Goal: Transaction & Acquisition: Purchase product/service

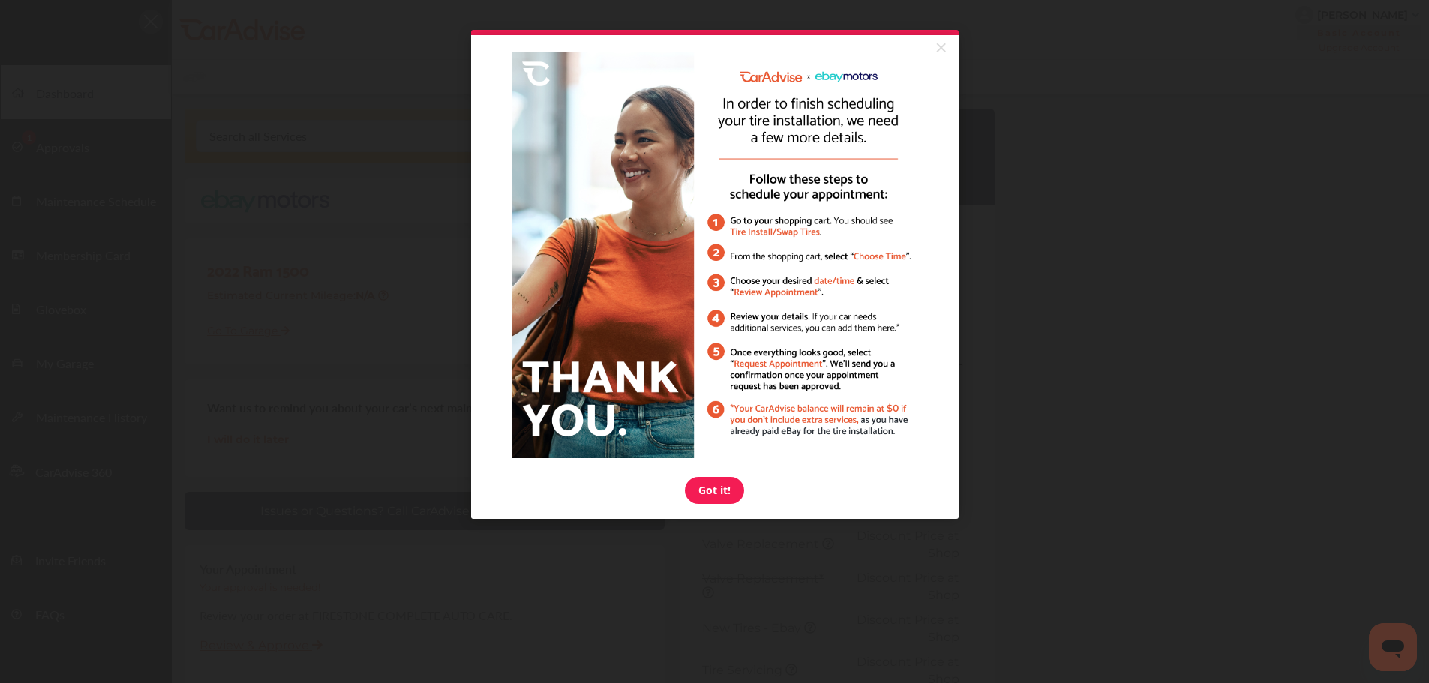
drag, startPoint x: 941, startPoint y: 47, endPoint x: 920, endPoint y: 45, distance: 21.1
click at [941, 47] on link "×" at bounding box center [941, 48] width 26 height 27
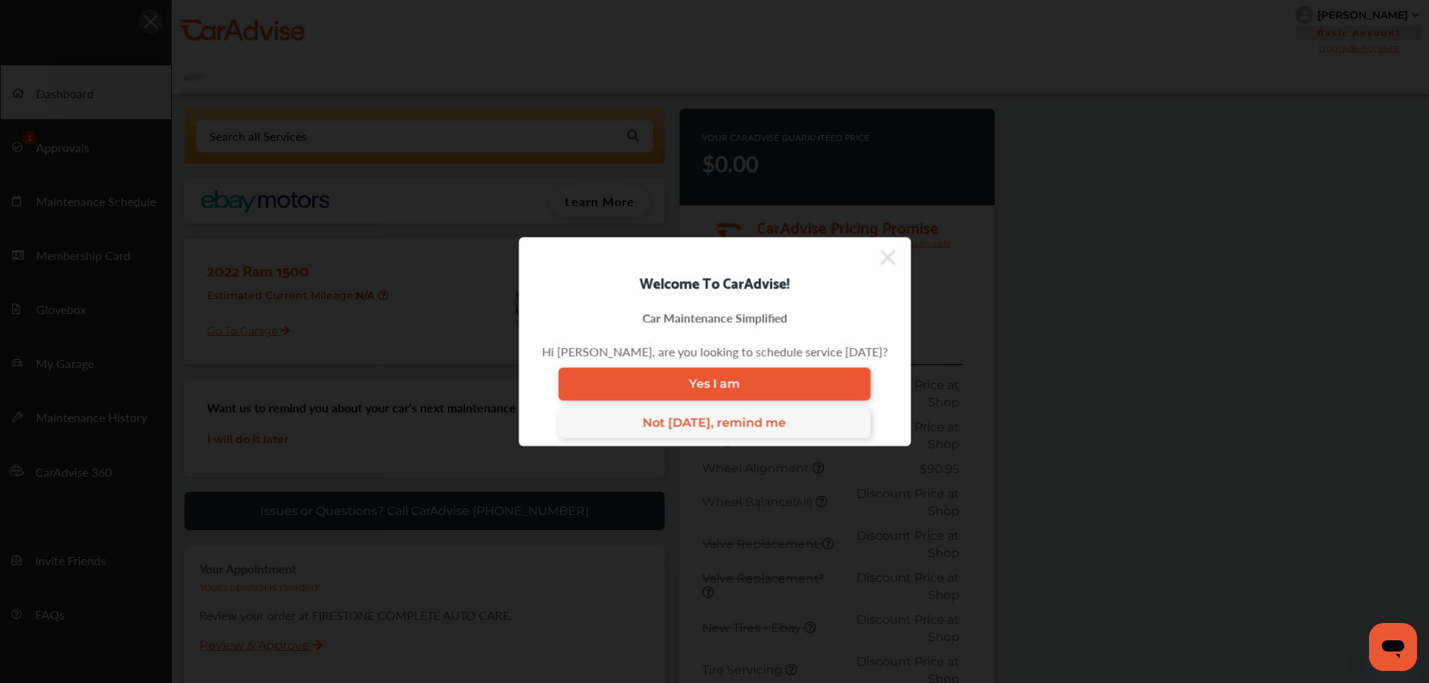
click at [883, 258] on icon at bounding box center [887, 257] width 15 height 24
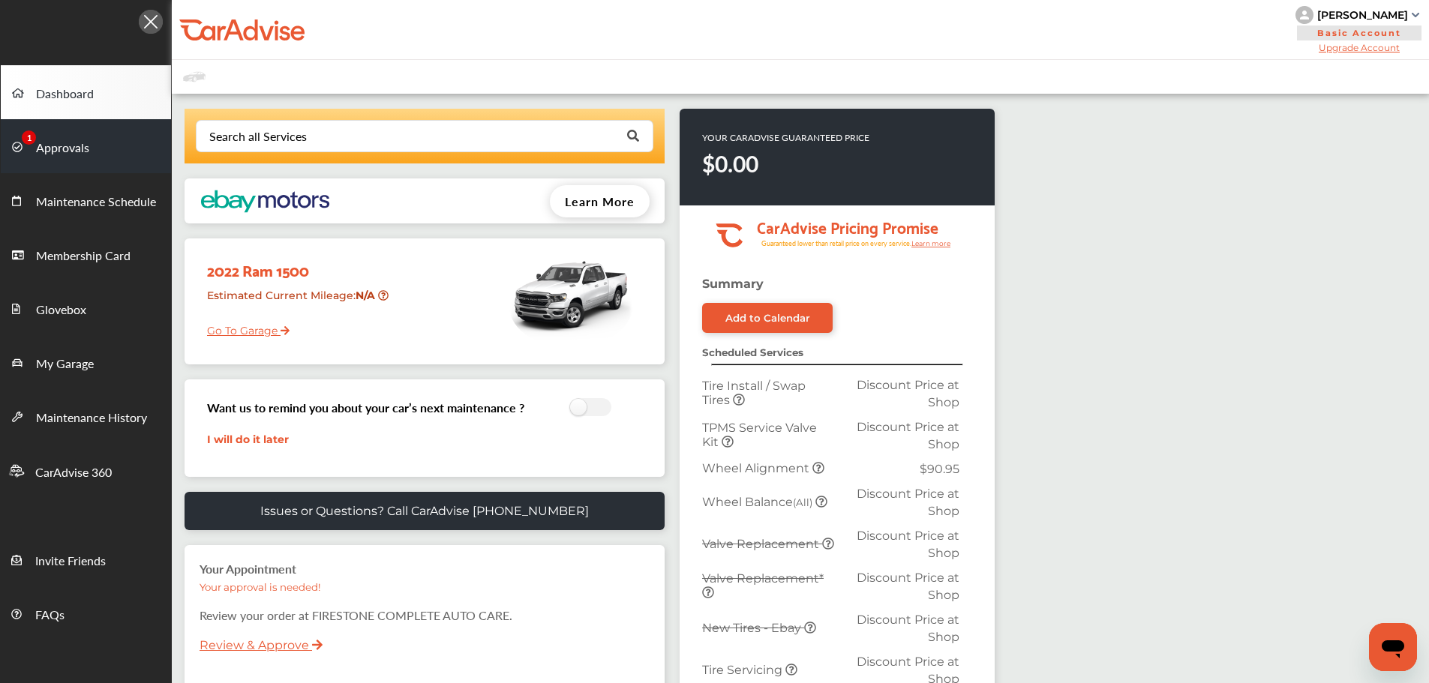
click at [60, 141] on span "Approvals" at bounding box center [62, 149] width 53 height 20
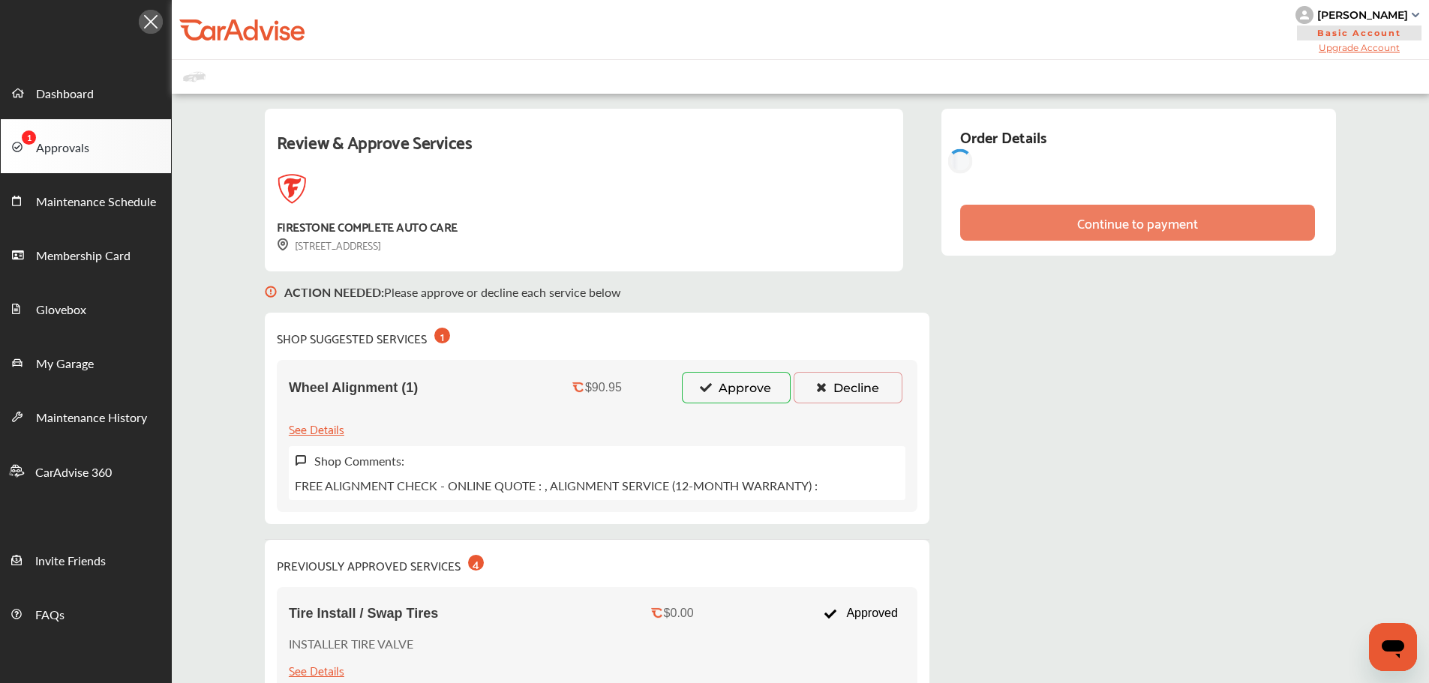
click at [734, 396] on button "Approve" at bounding box center [736, 388] width 109 height 32
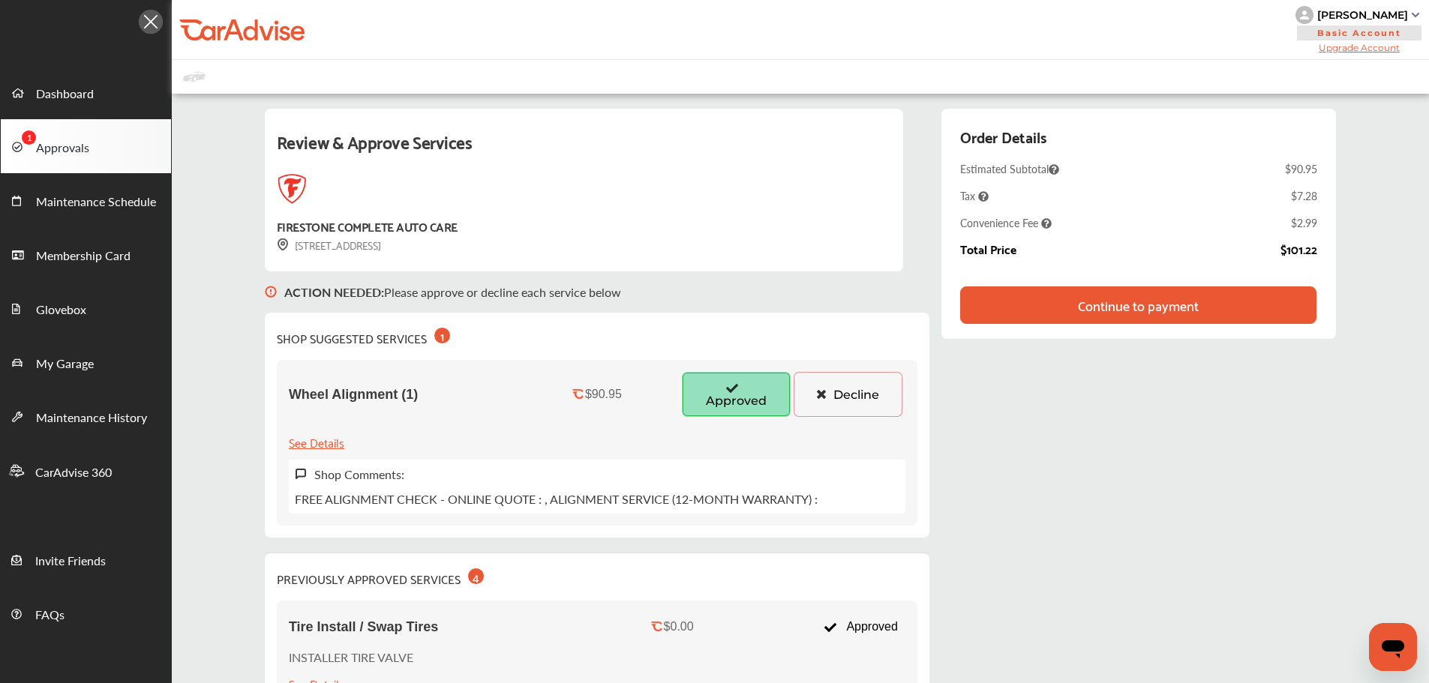
click at [1122, 313] on div "Continue to payment" at bounding box center [1138, 305] width 121 height 15
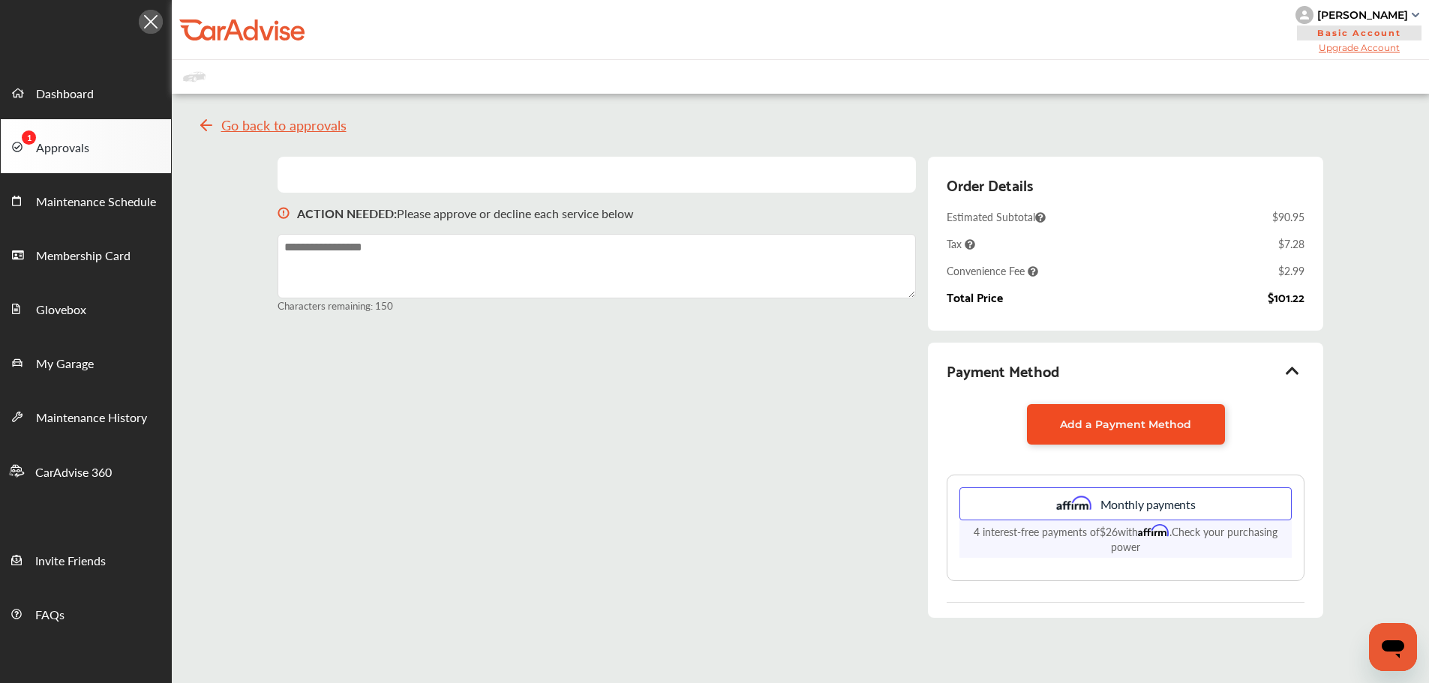
click at [1047, 428] on link "Add a Payment Method" at bounding box center [1126, 424] width 198 height 41
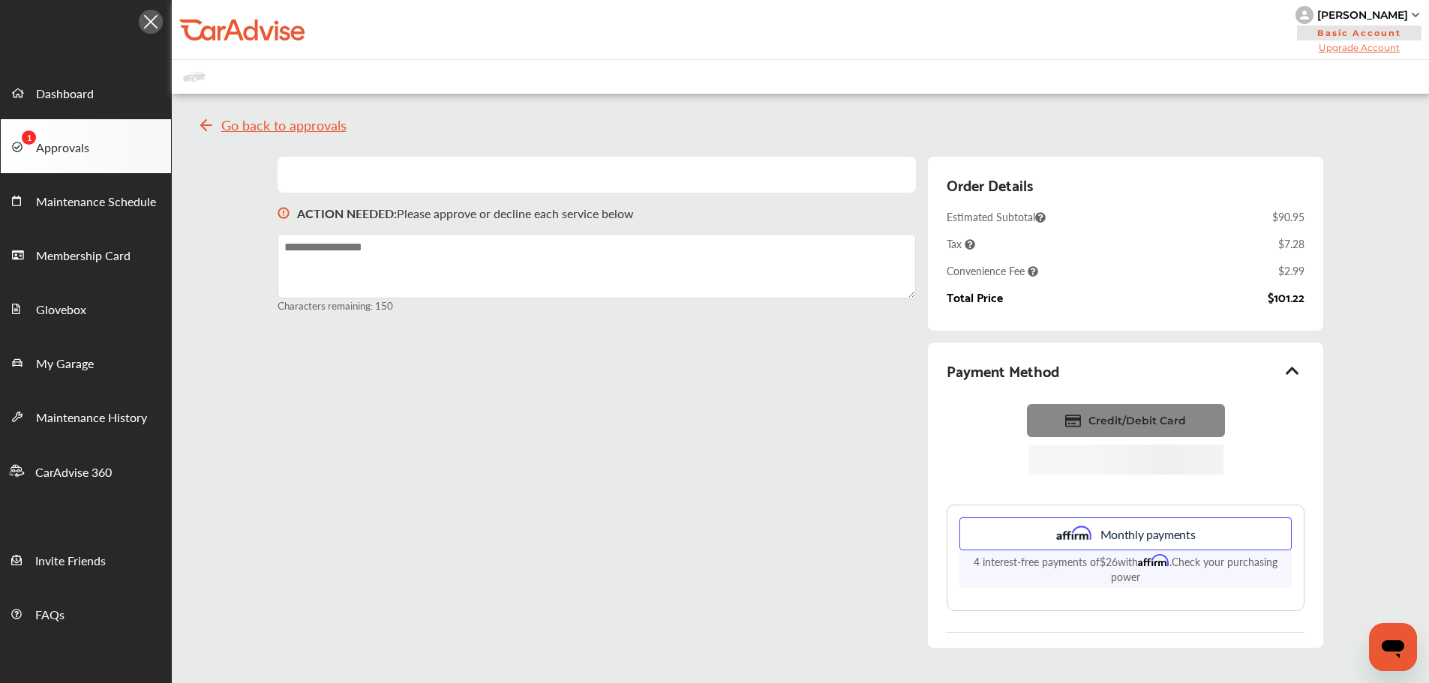
click at [1130, 425] on span "Credit/Debit Card" at bounding box center [1138, 421] width 98 height 14
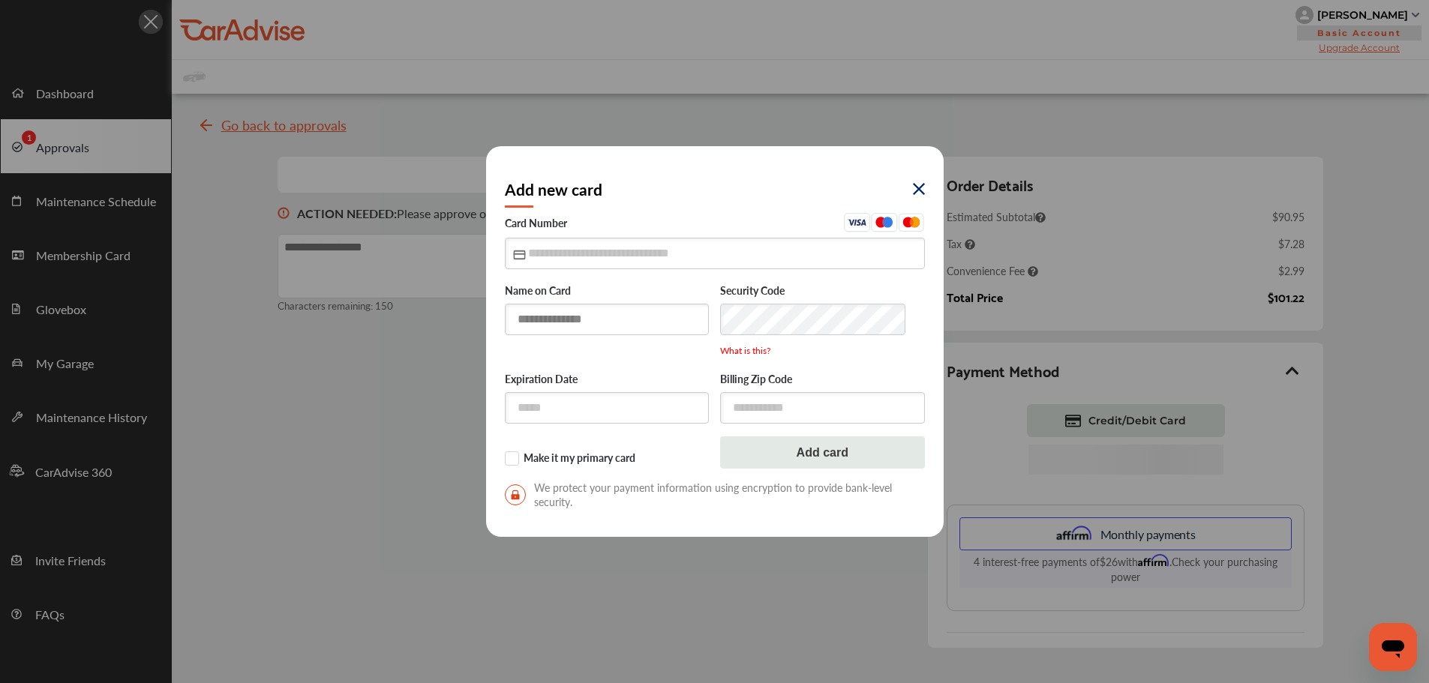
click at [546, 321] on input "text" at bounding box center [607, 319] width 205 height 31
type input "**********"
click at [551, 252] on input "text" at bounding box center [715, 253] width 420 height 31
type input "**********"
click at [617, 412] on input "text" at bounding box center [607, 407] width 205 height 31
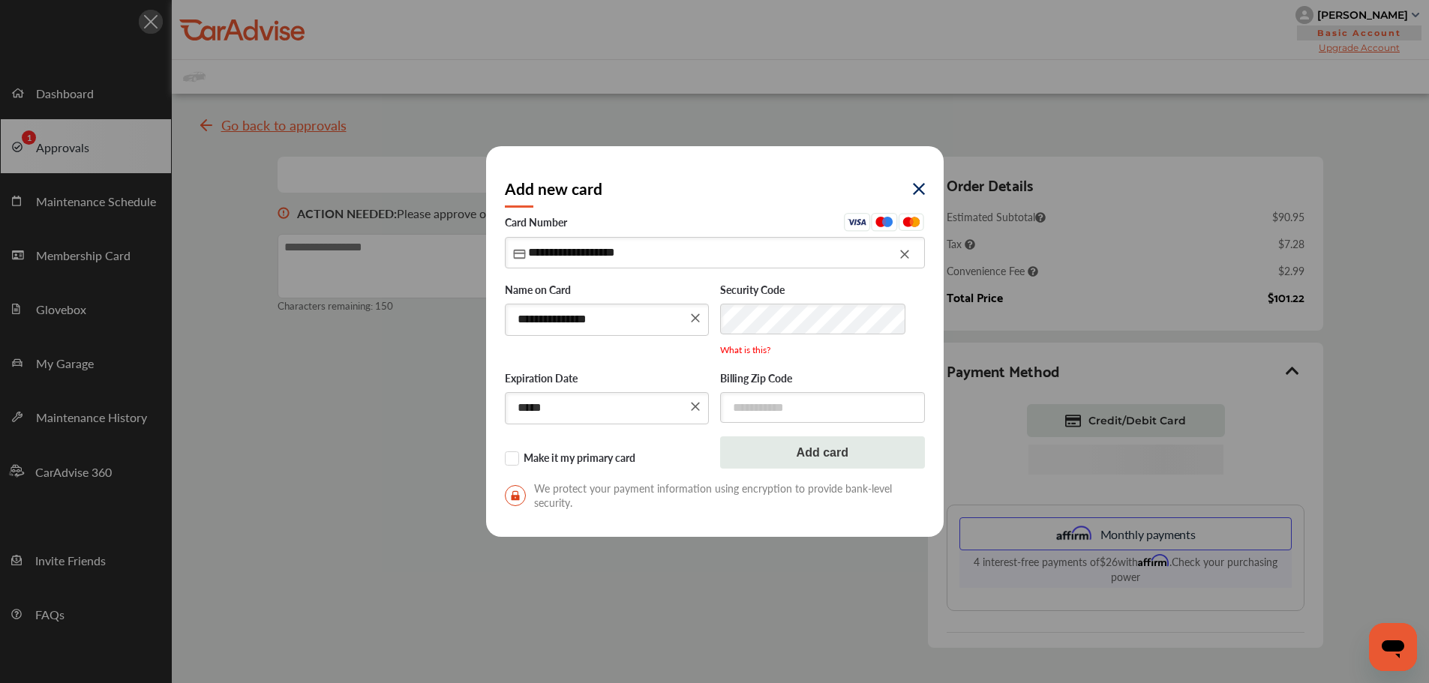
type input "*****"
click at [822, 418] on input "text" at bounding box center [822, 407] width 205 height 31
type input "*****"
click at [515, 459] on label "Make it my primary card" at bounding box center [607, 459] width 205 height 15
click at [749, 454] on button "Add card" at bounding box center [822, 453] width 205 height 32
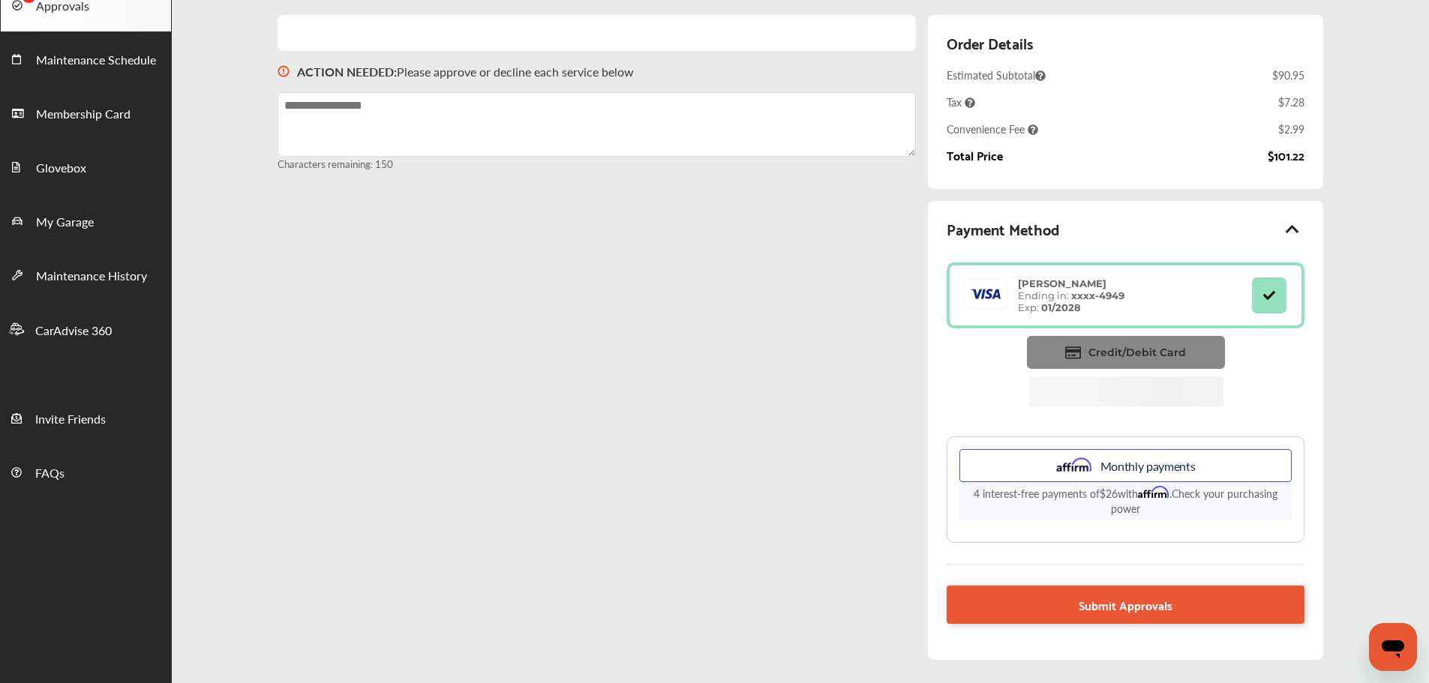
scroll to position [203, 0]
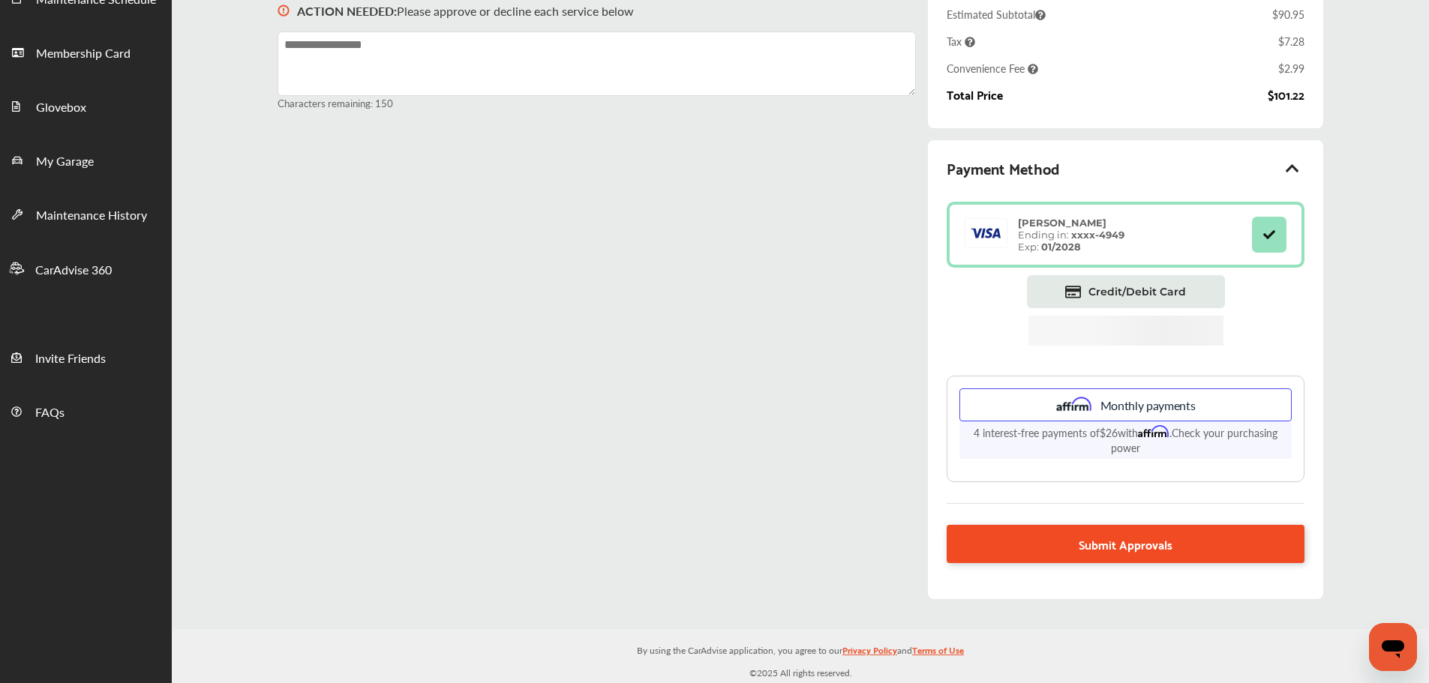
click at [1026, 545] on link "Submit Approvals" at bounding box center [1125, 544] width 357 height 38
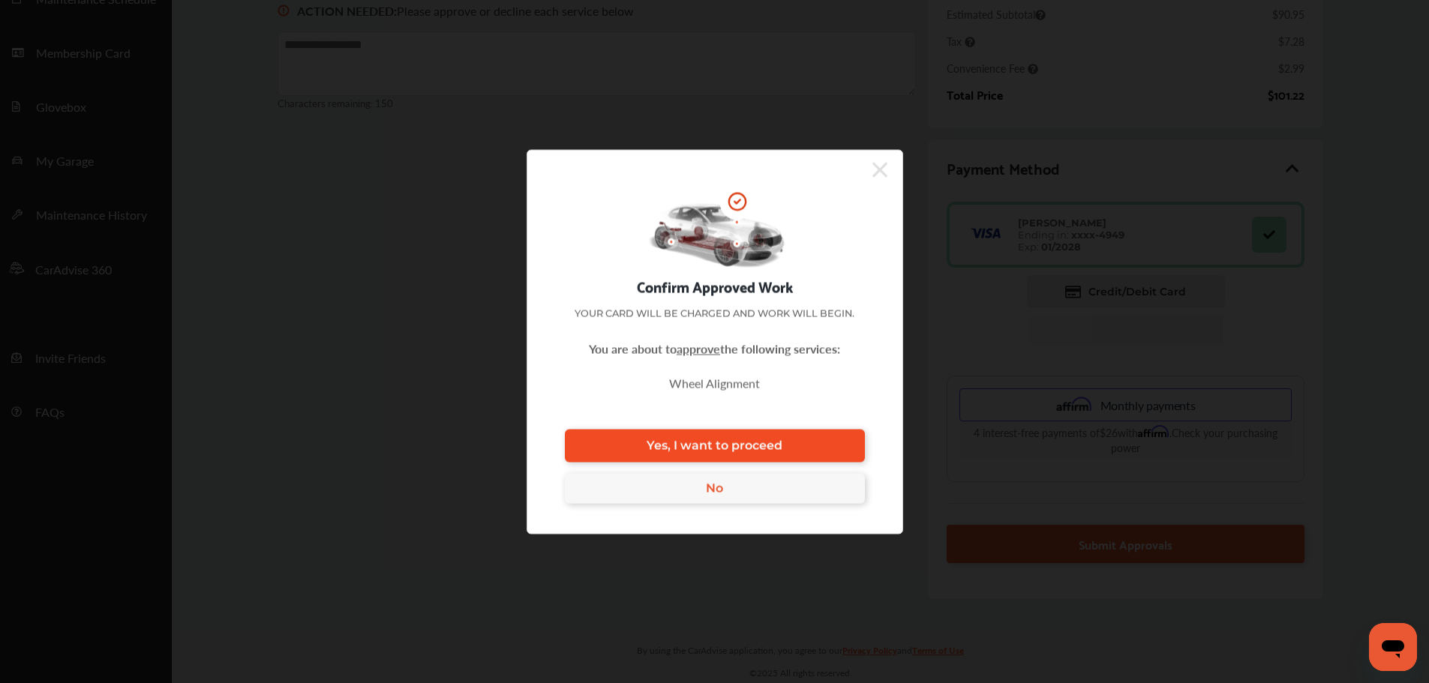
click at [752, 440] on span "Yes, I want to proceed" at bounding box center [715, 446] width 136 height 14
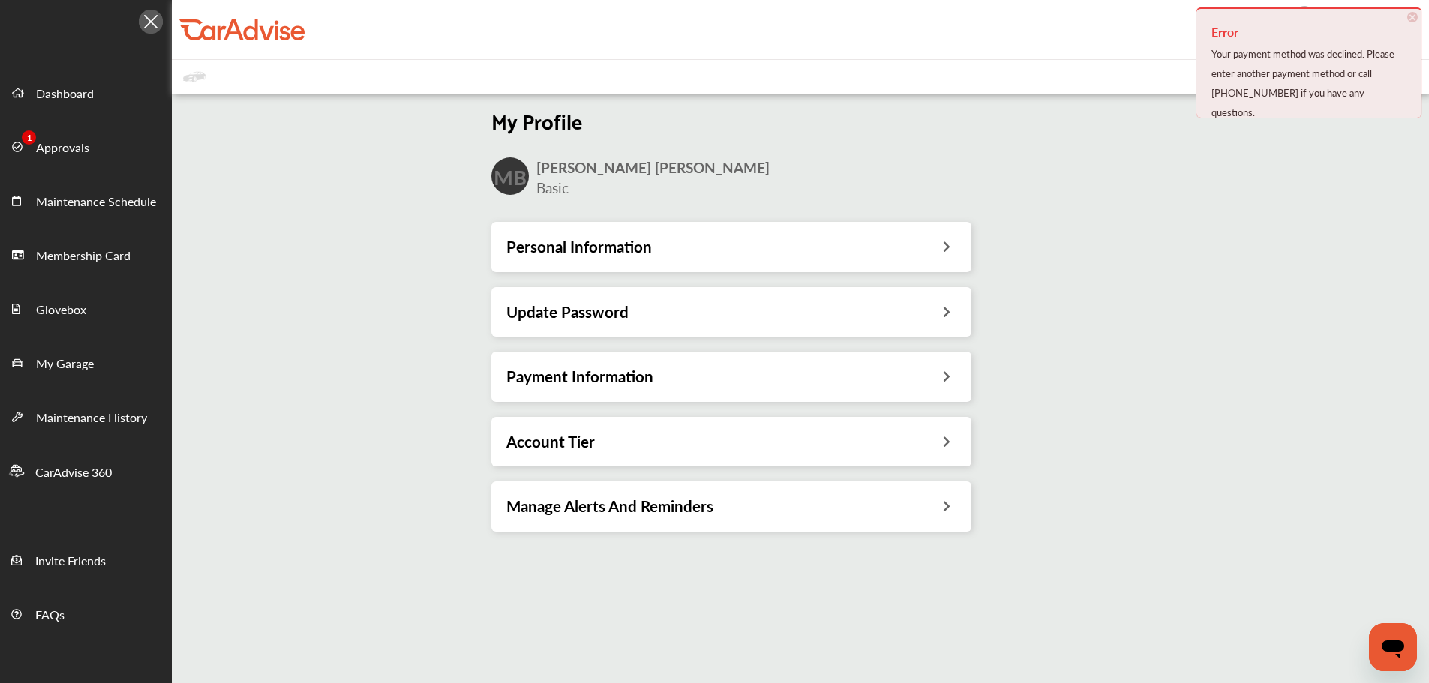
click at [1413, 12] on span "×" at bounding box center [1412, 17] width 11 height 11
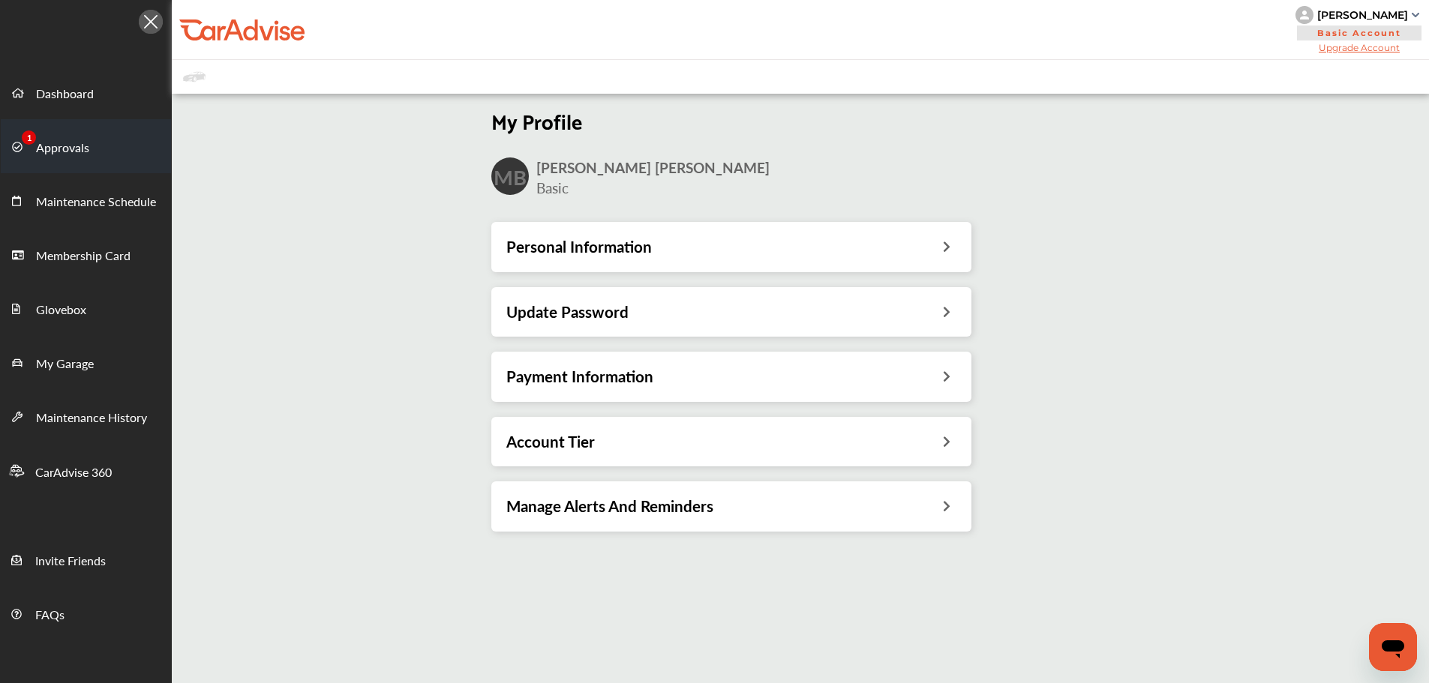
click at [77, 140] on span "Approvals" at bounding box center [62, 149] width 53 height 20
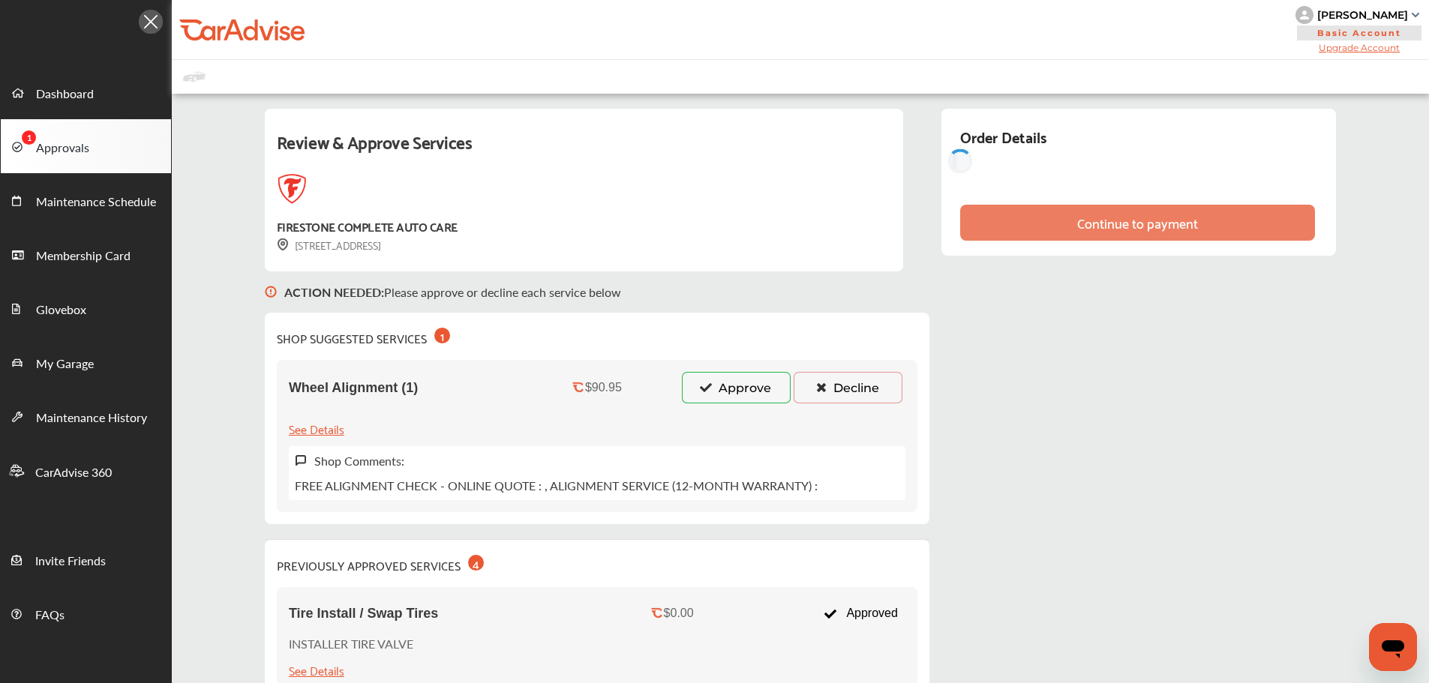
click at [722, 397] on button "Approve" at bounding box center [736, 388] width 109 height 32
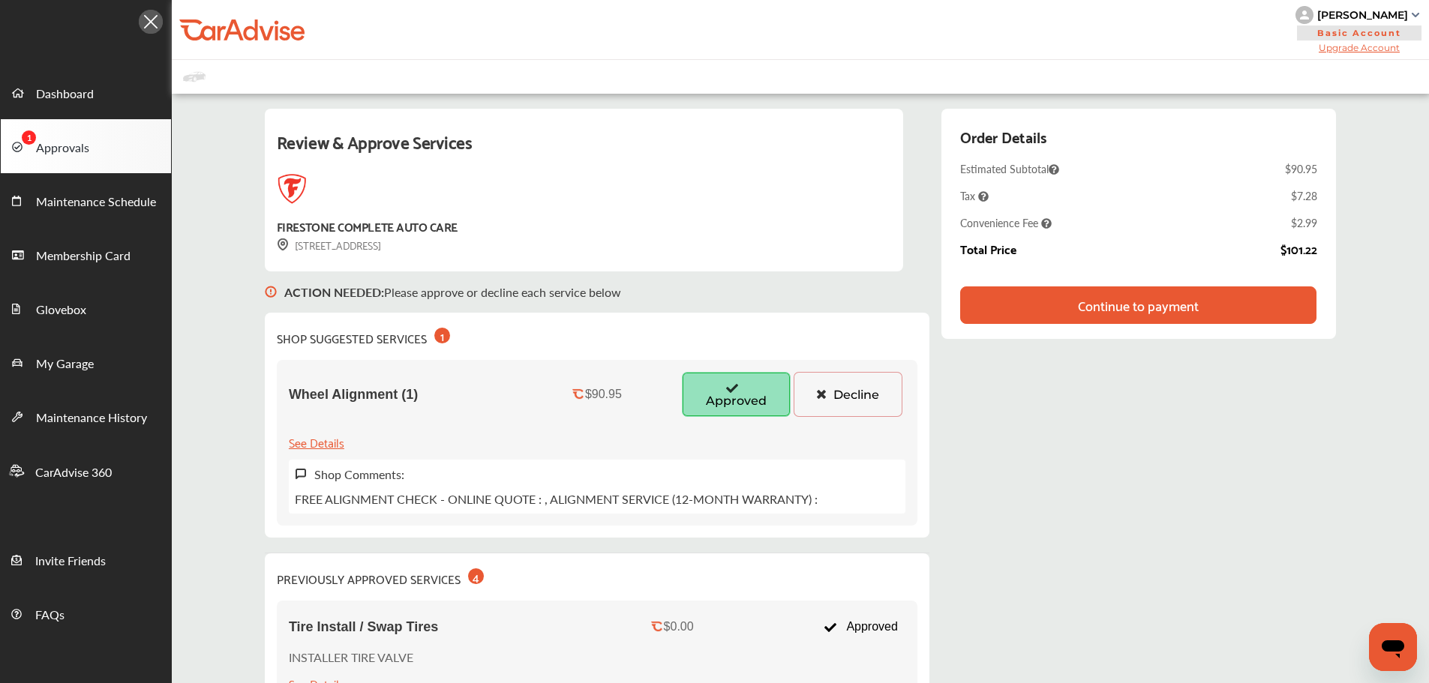
click at [1216, 305] on div "Continue to payment" at bounding box center [1138, 306] width 356 height 38
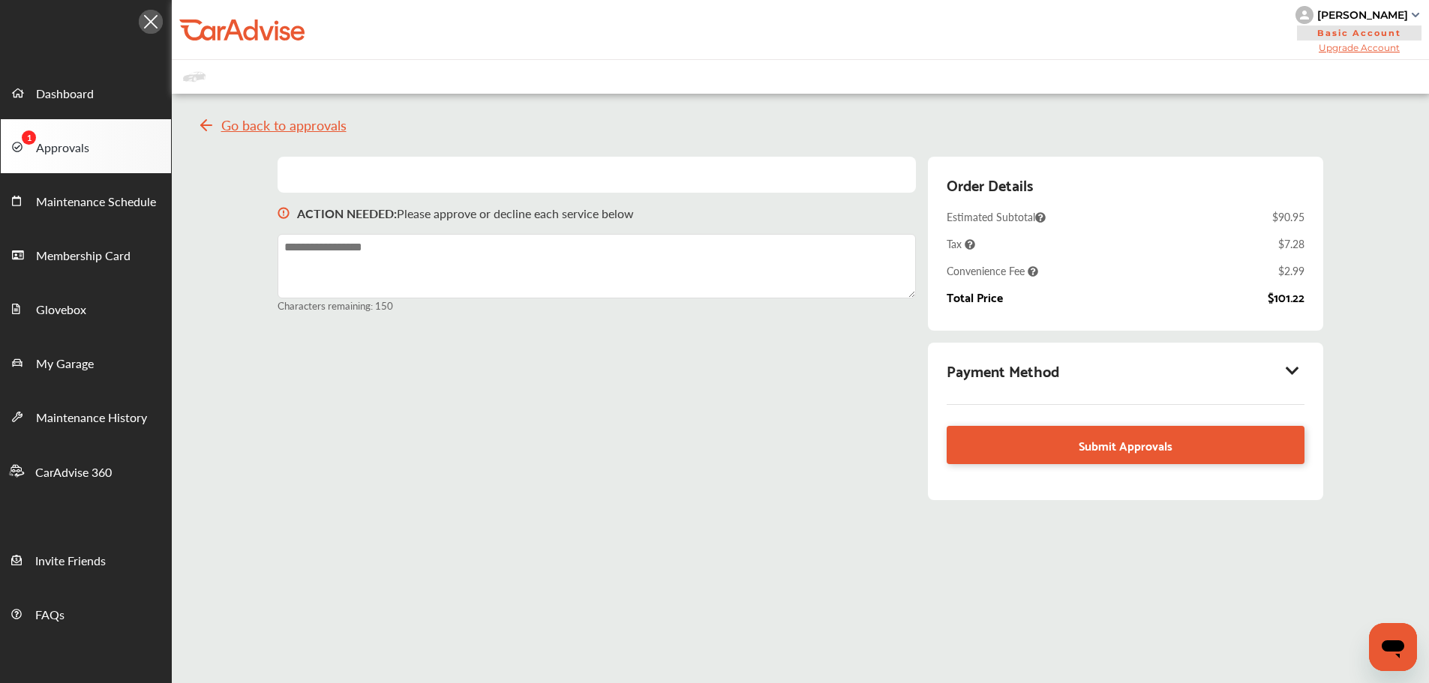
click at [1297, 371] on icon at bounding box center [1293, 370] width 18 height 15
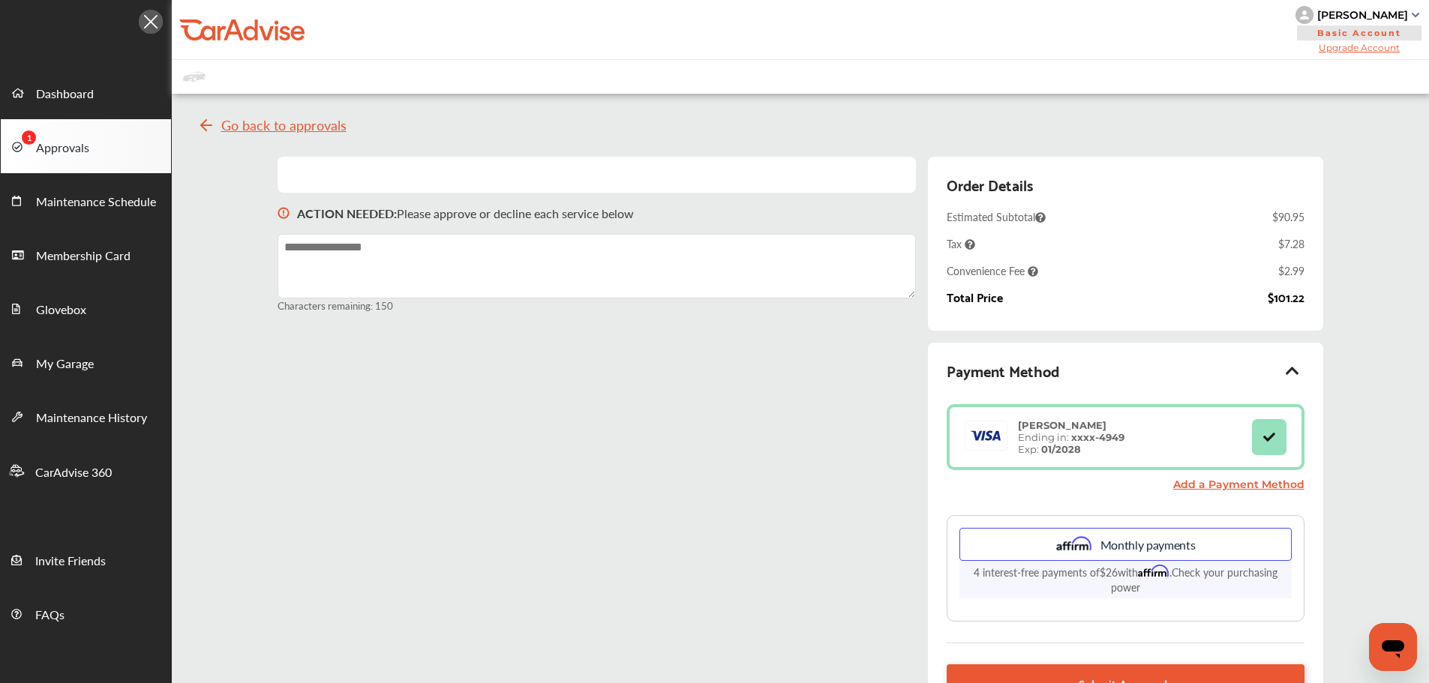
click at [1214, 485] on link "Add a Payment Method" at bounding box center [1238, 485] width 131 height 14
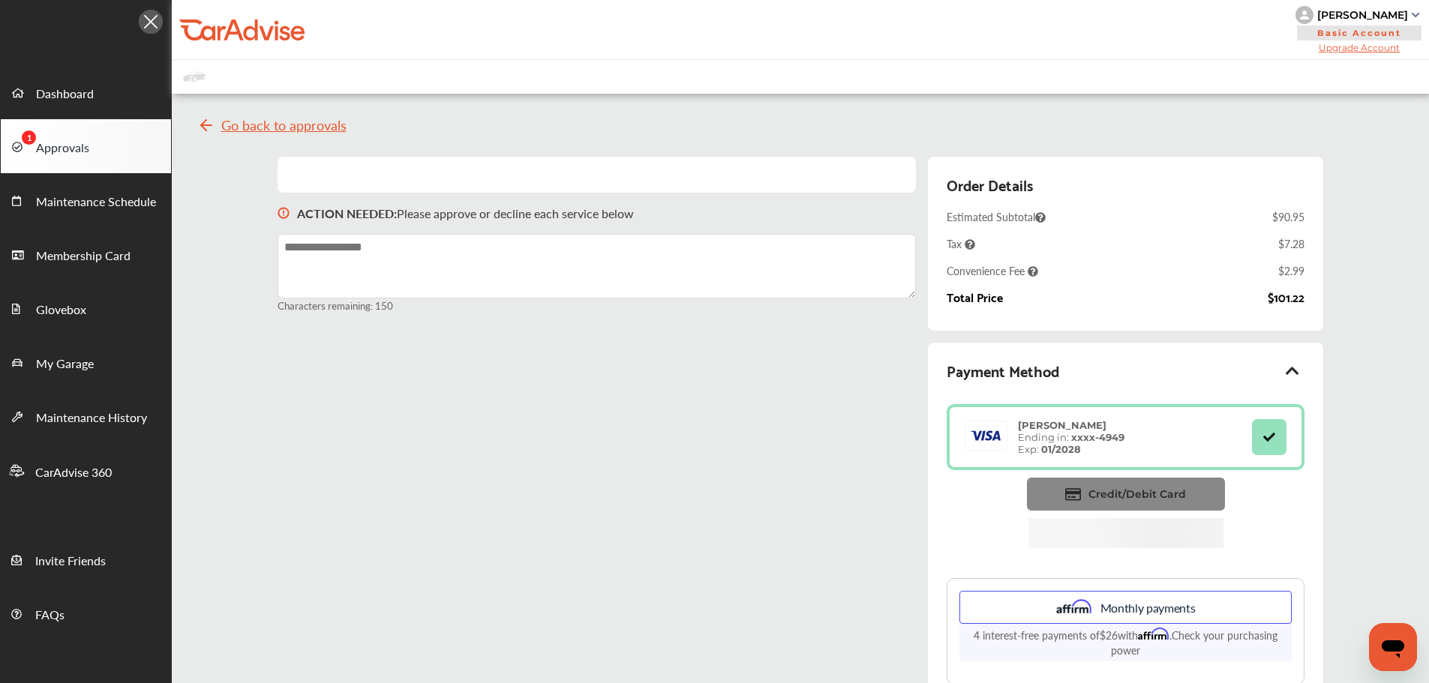
click at [1170, 503] on link "Credit/Debit Card" at bounding box center [1126, 494] width 198 height 33
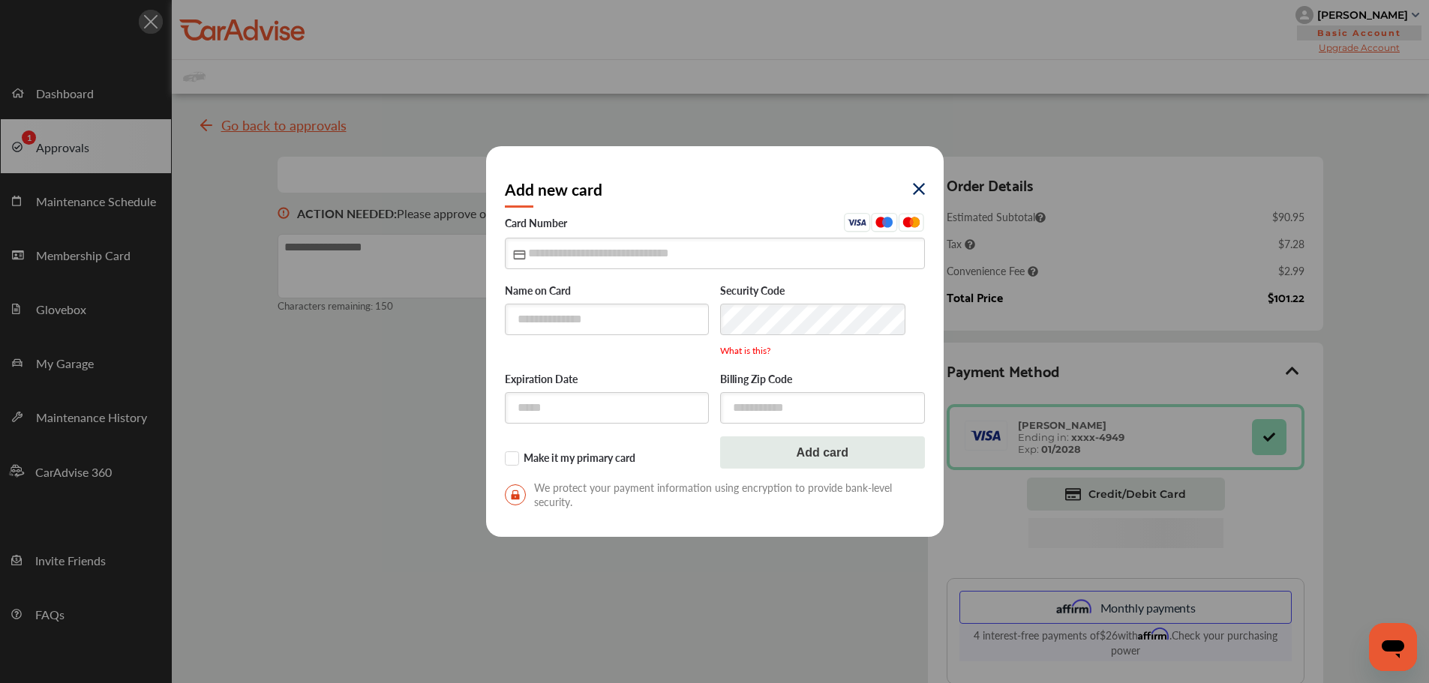
click at [915, 189] on img at bounding box center [919, 189] width 12 height 12
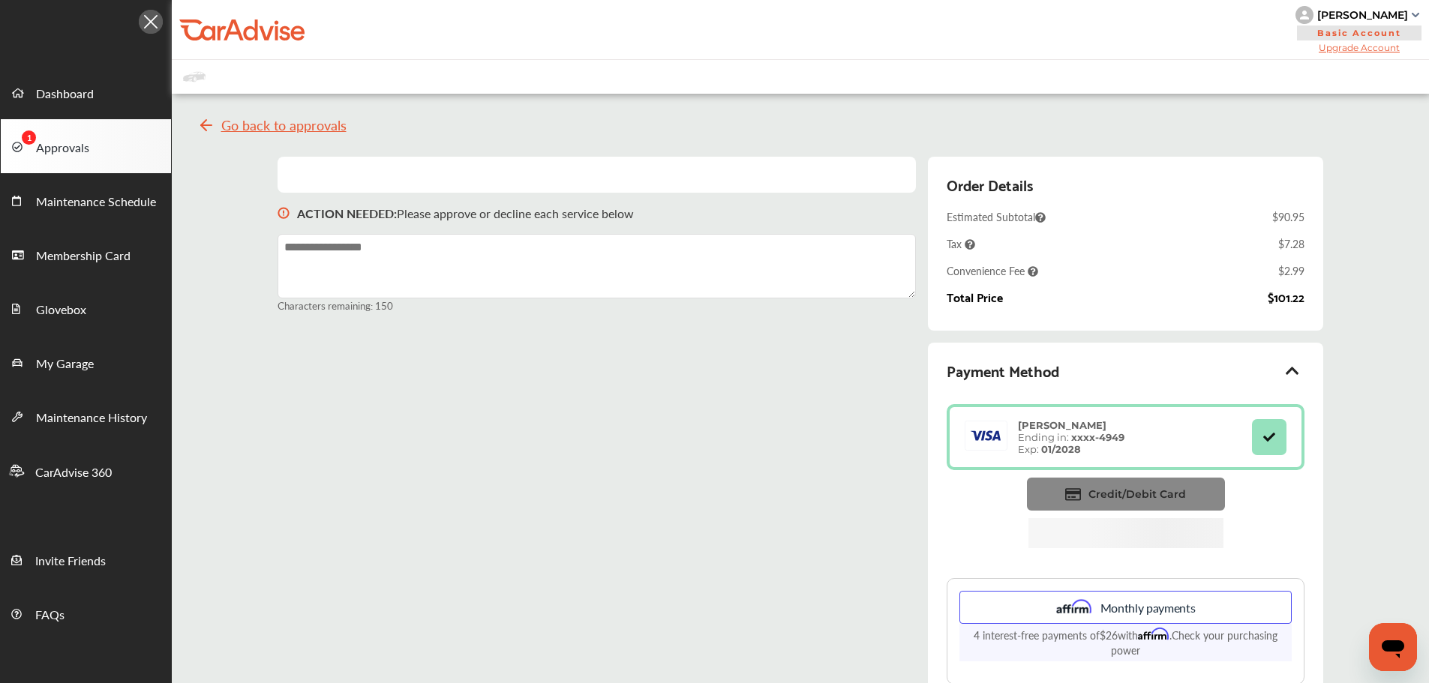
click at [1098, 491] on span "Credit/Debit Card" at bounding box center [1138, 495] width 98 height 14
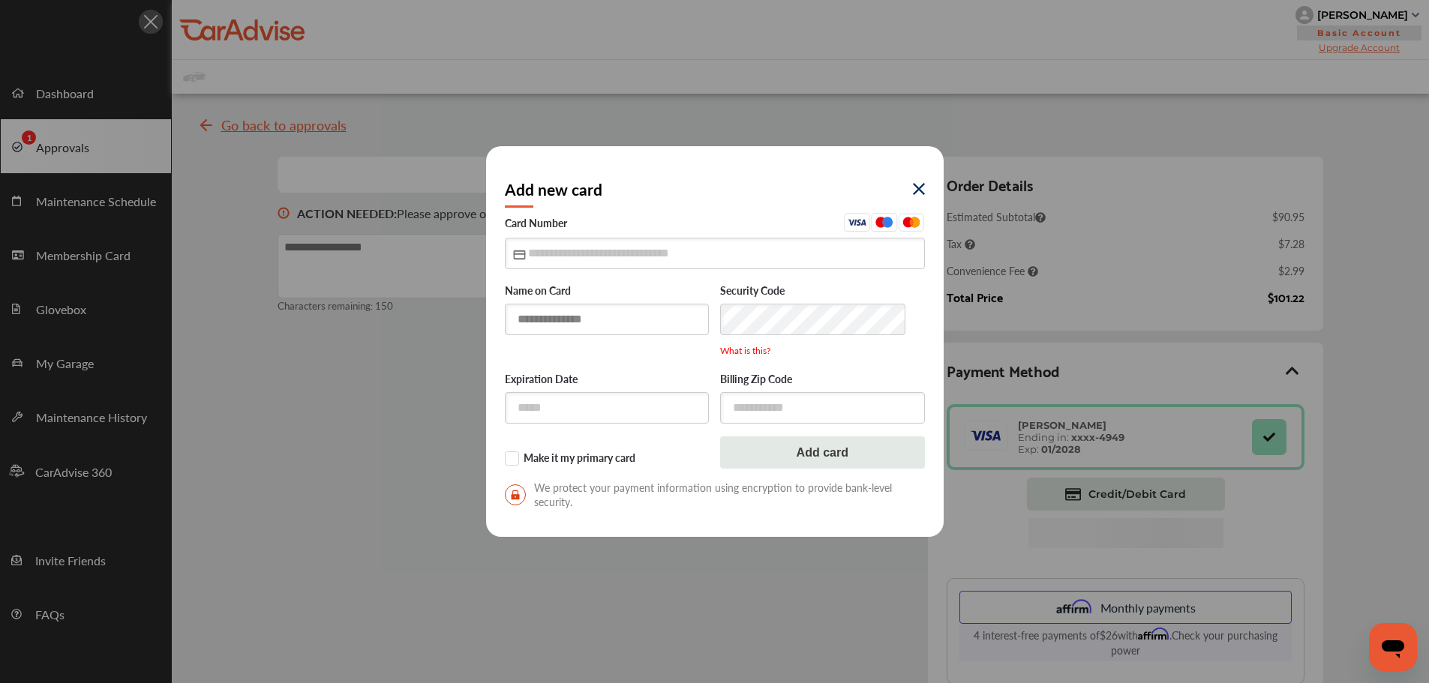
click at [607, 319] on input "text" at bounding box center [607, 319] width 205 height 31
click at [533, 319] on input "**********" at bounding box center [607, 320] width 205 height 32
type input "**********"
click at [548, 257] on input "text" at bounding box center [715, 253] width 420 height 31
type input "**********"
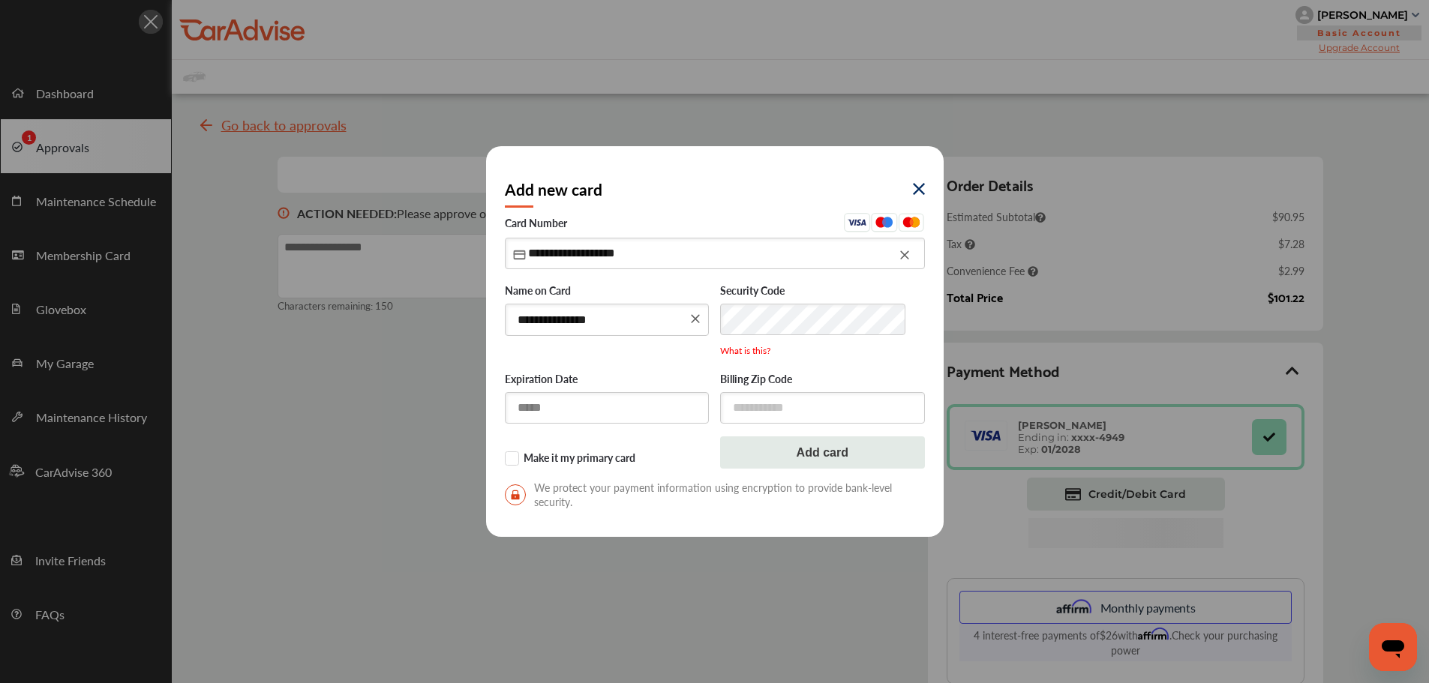
click at [597, 401] on input "text" at bounding box center [607, 407] width 205 height 31
type input "*****"
click at [789, 397] on input "text" at bounding box center [822, 407] width 205 height 31
type input "*****"
drag, startPoint x: 514, startPoint y: 461, endPoint x: 609, endPoint y: 459, distance: 95.3
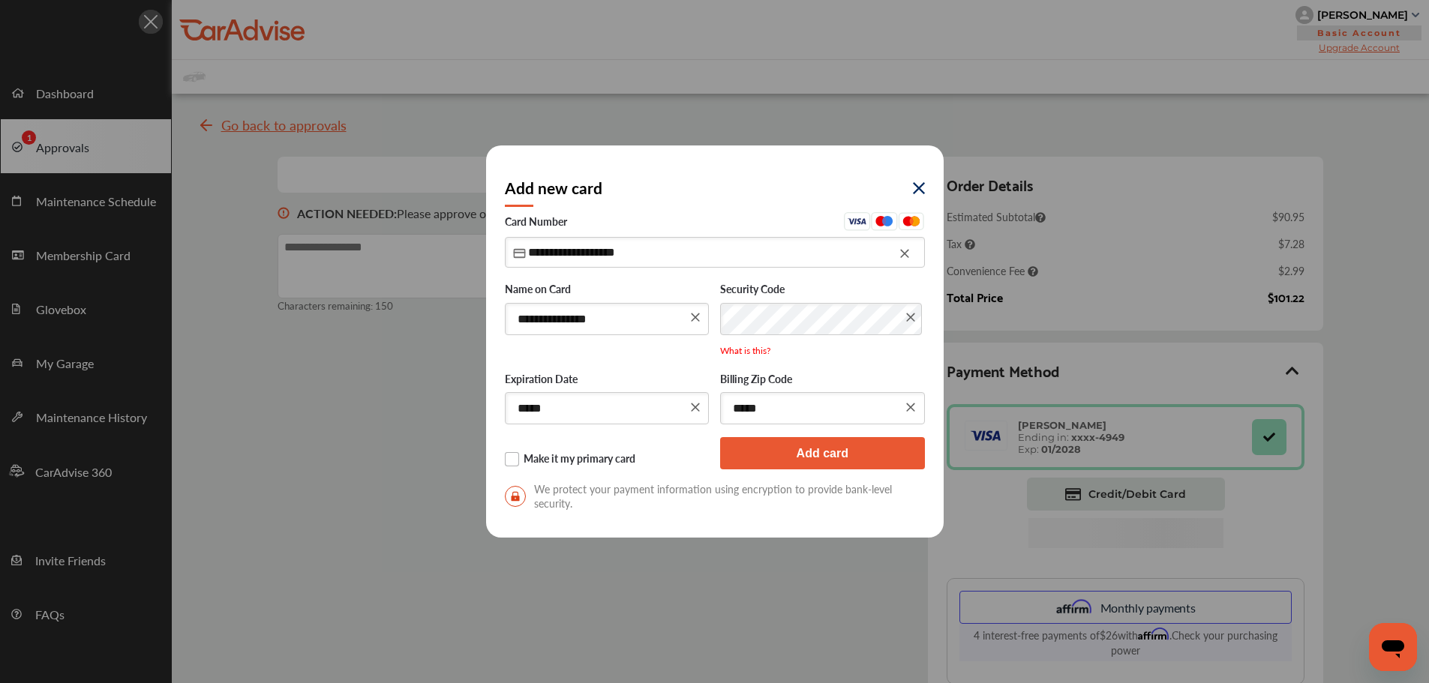
click at [515, 461] on label "Make it my primary card" at bounding box center [607, 459] width 205 height 15
click at [742, 449] on button "Add card" at bounding box center [822, 453] width 205 height 32
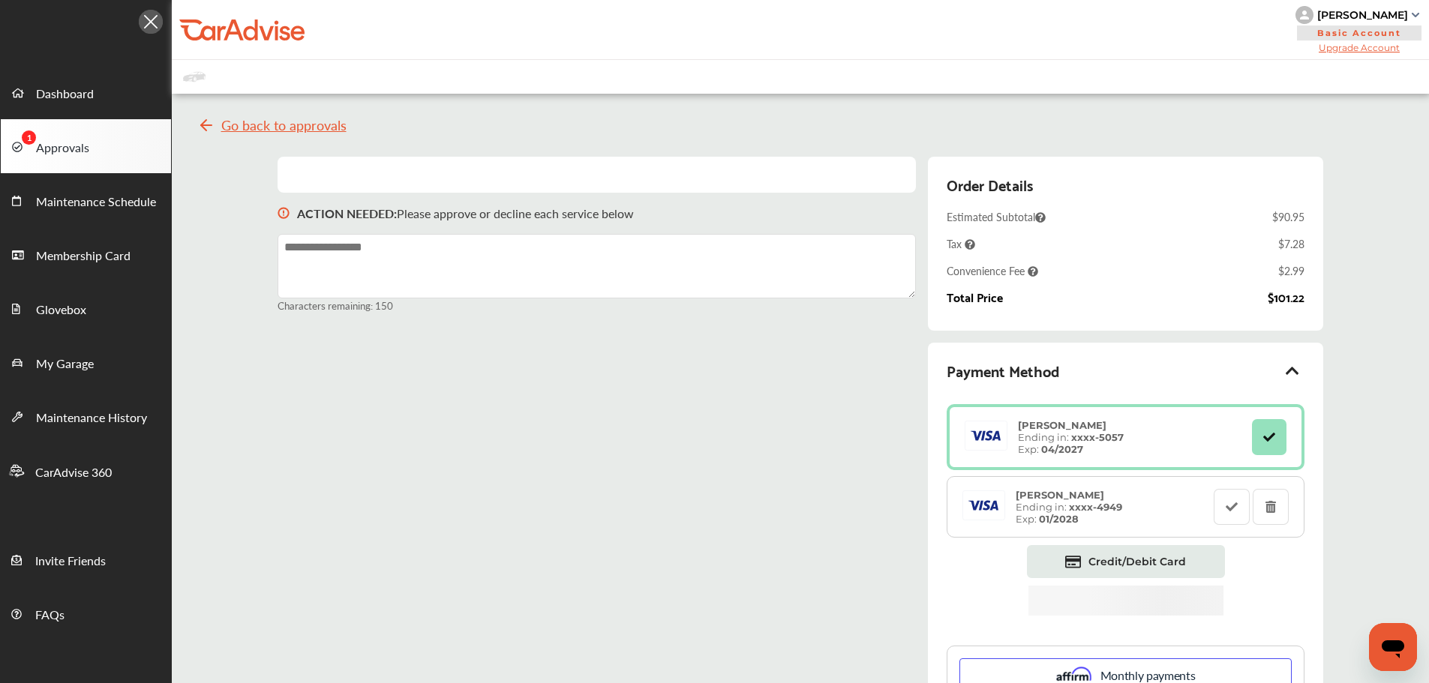
click at [1280, 510] on div "[PERSON_NAME] Ending in: xxxx- 5057 Exp: 04/2027 [PERSON_NAME] Ending in: xxxx-…" at bounding box center [1125, 578] width 357 height 348
click at [1278, 509] on icon at bounding box center [1270, 506] width 14 height 11
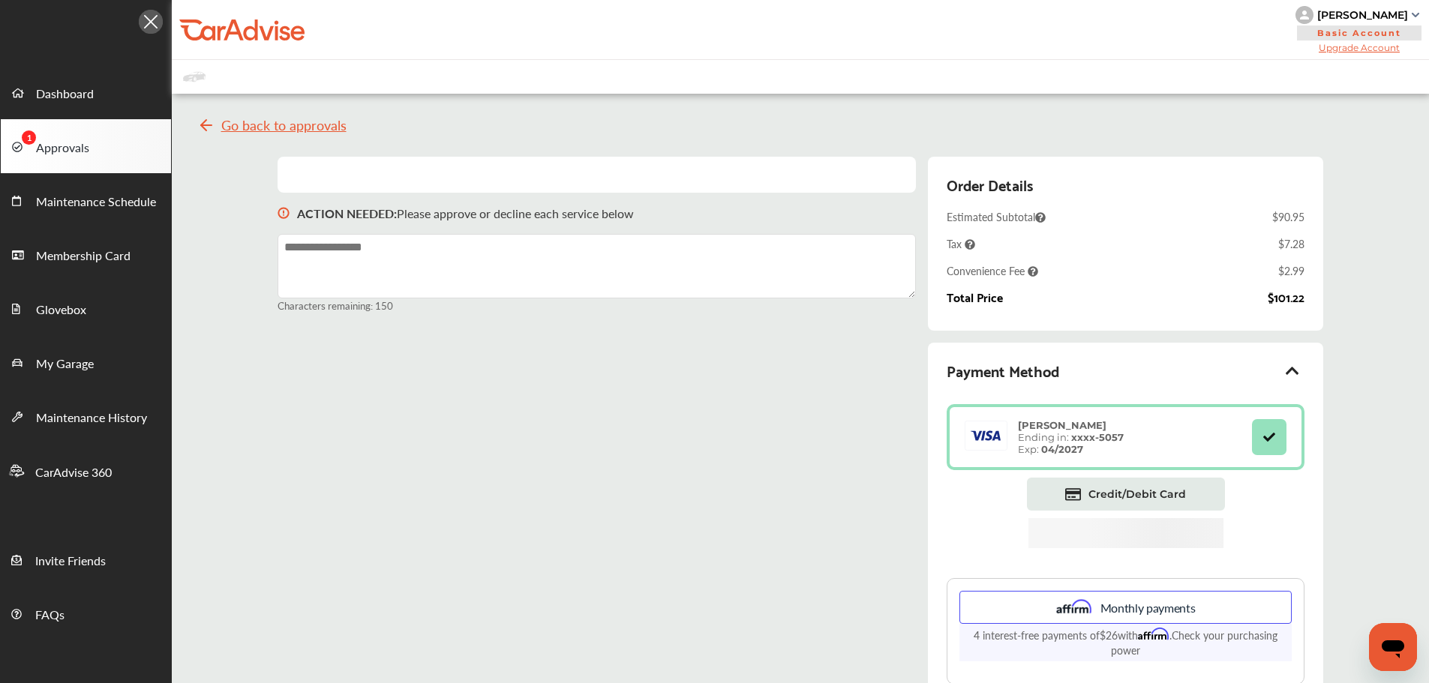
scroll to position [203, 0]
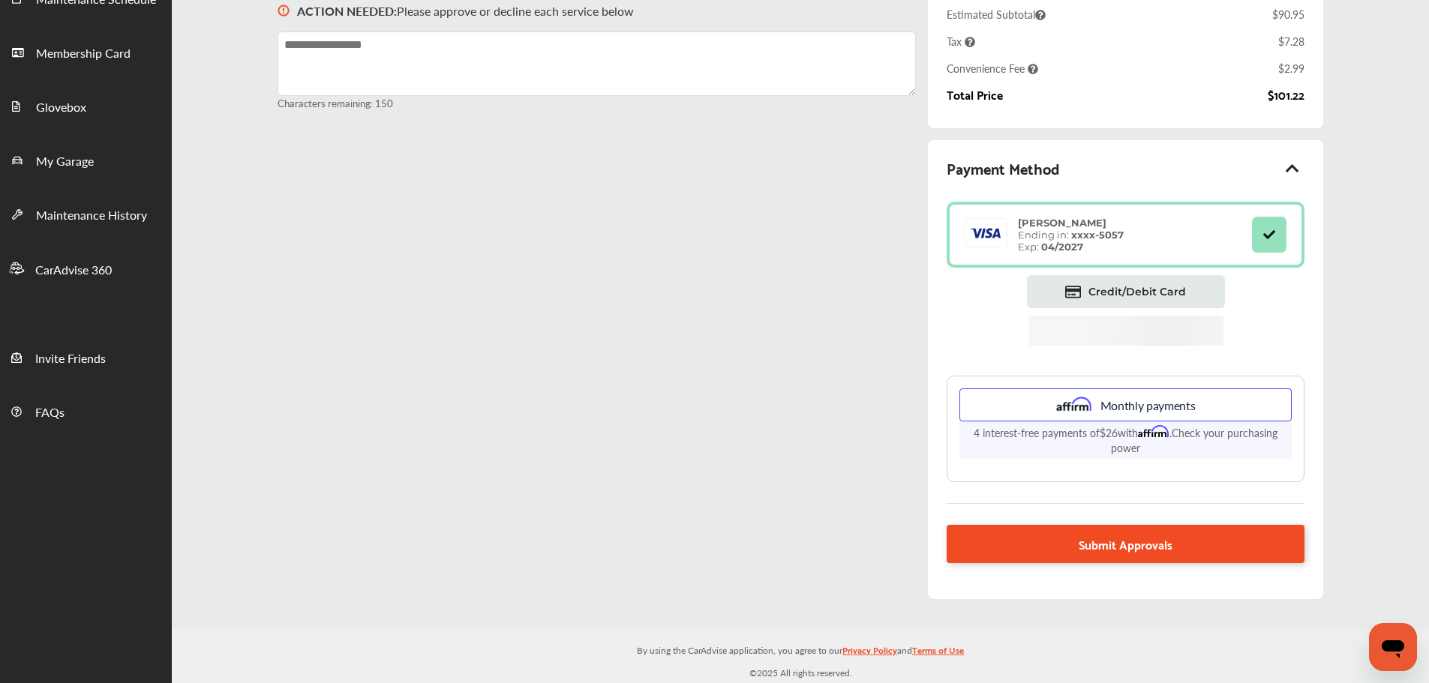
click at [1189, 551] on link "Submit Approvals" at bounding box center [1125, 544] width 357 height 38
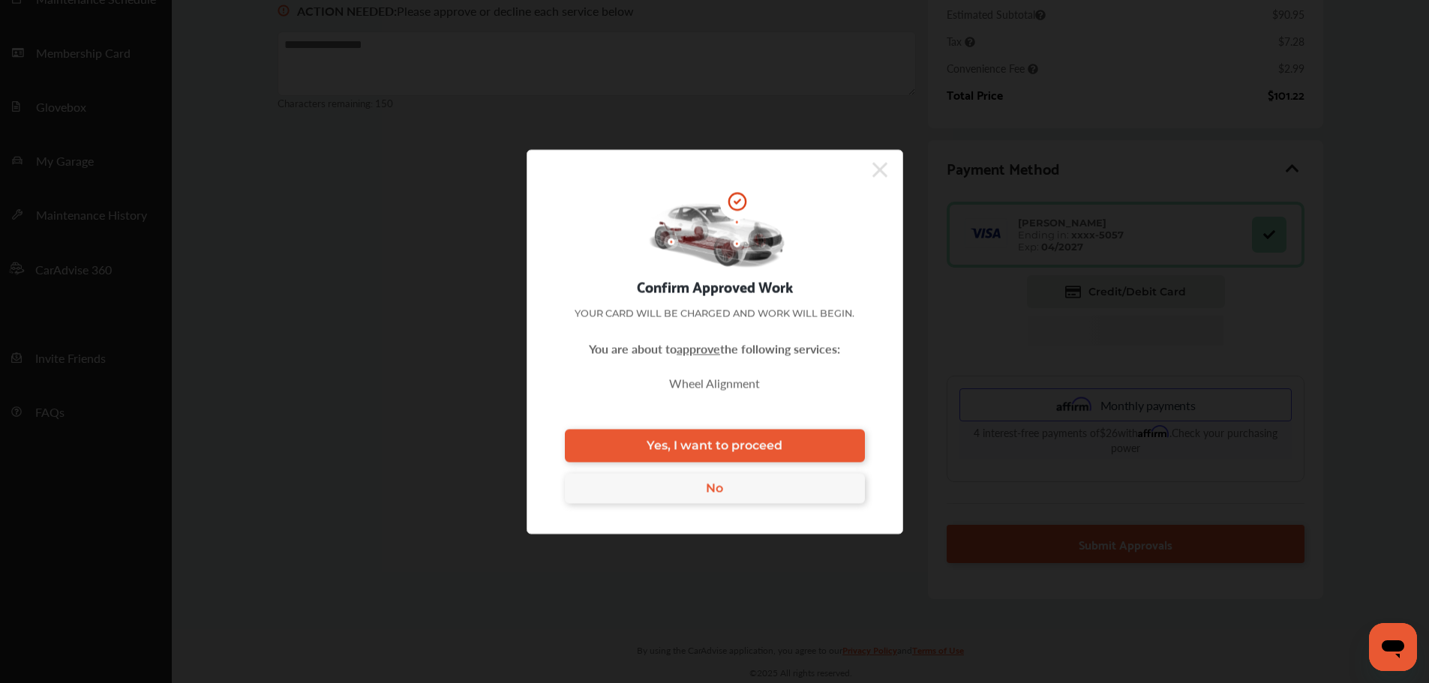
click at [867, 443] on div "Confirm Approved Work Your card will be charged and work will begin. You are ab…" at bounding box center [715, 341] width 377 height 385
click at [861, 443] on link "Yes, I want to proceed" at bounding box center [715, 445] width 300 height 33
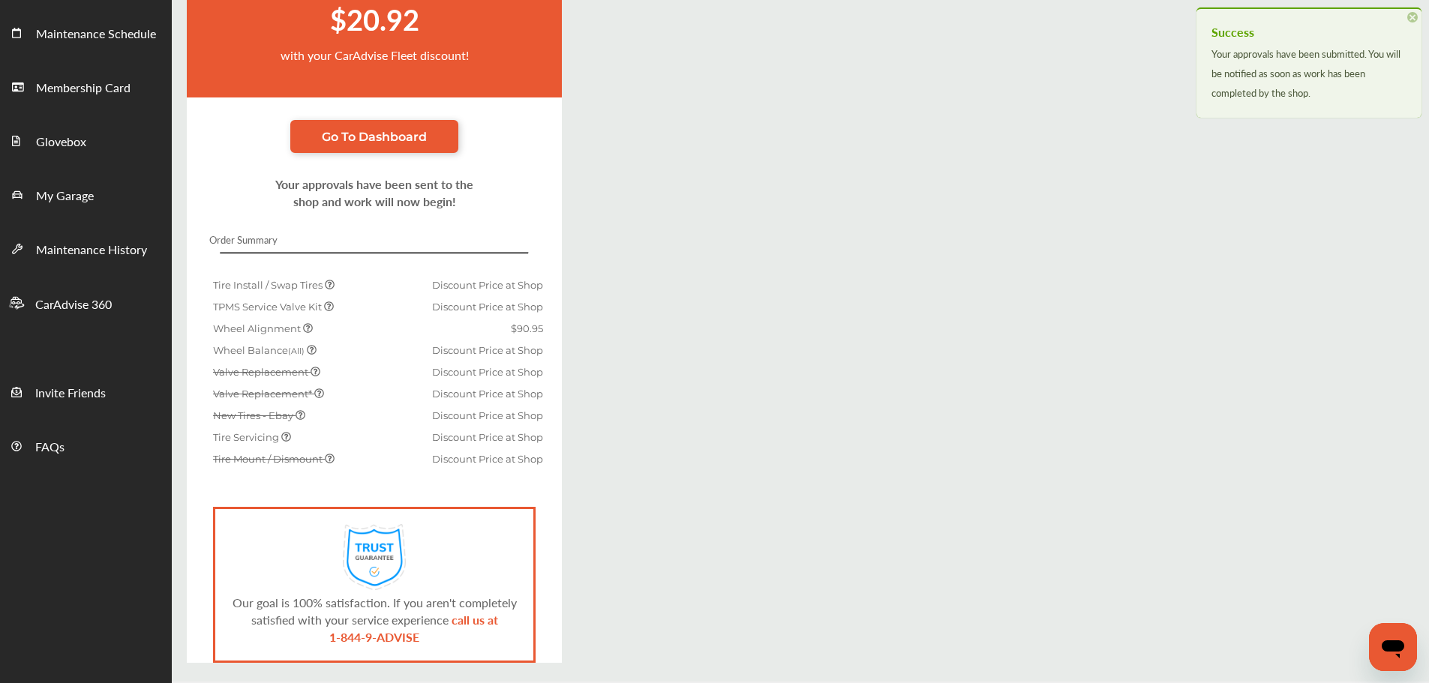
scroll to position [203, 0]
